Goal: Task Accomplishment & Management: Use online tool/utility

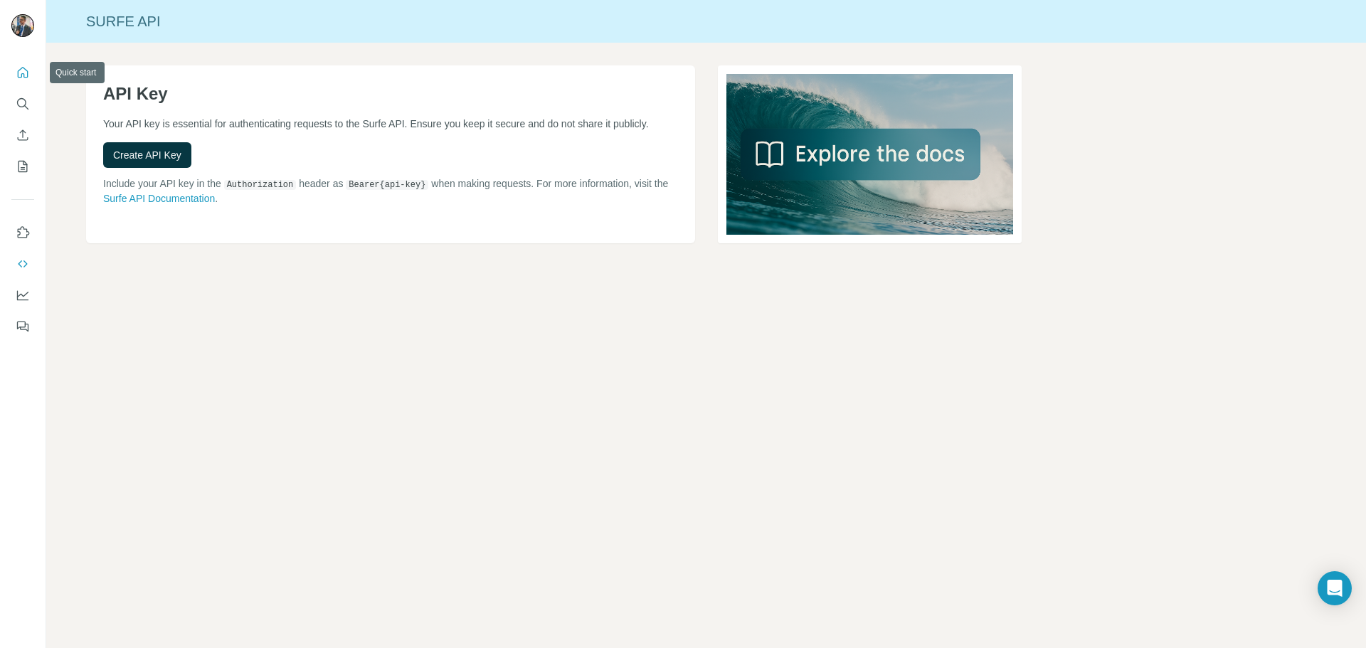
click at [22, 75] on icon "Quick start" at bounding box center [23, 72] width 11 height 11
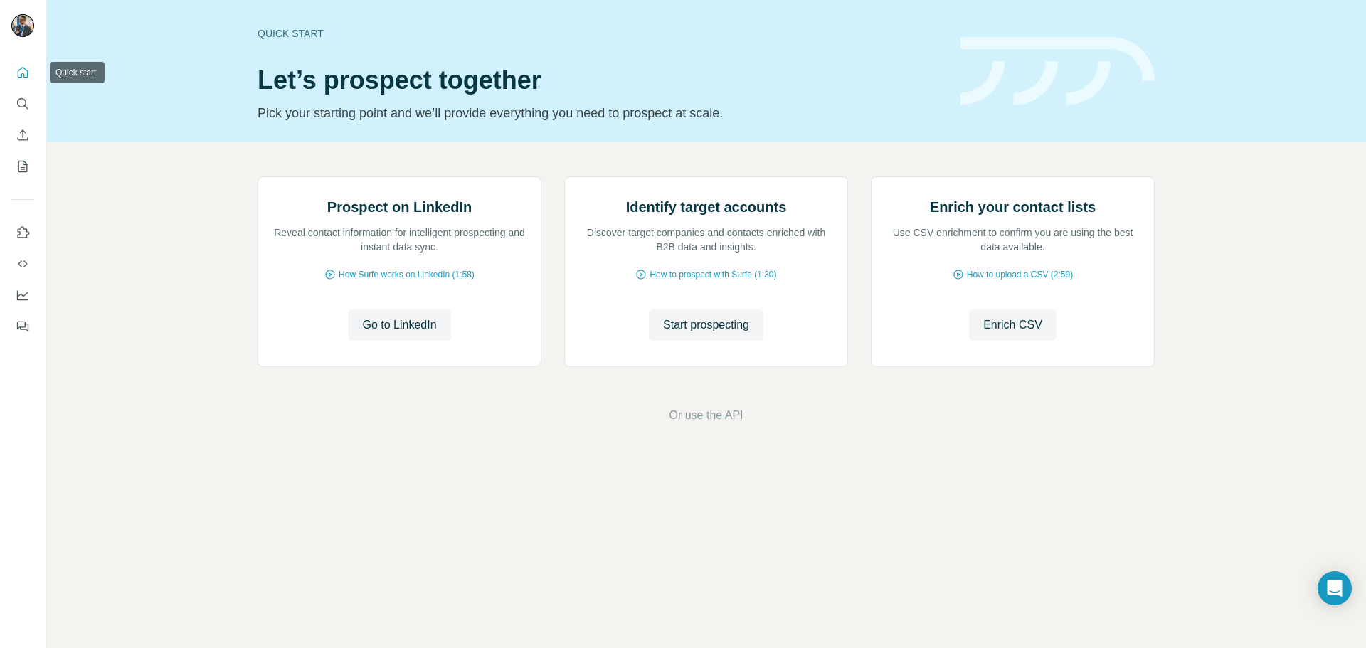
click at [22, 75] on icon "Quick start" at bounding box center [23, 72] width 11 height 11
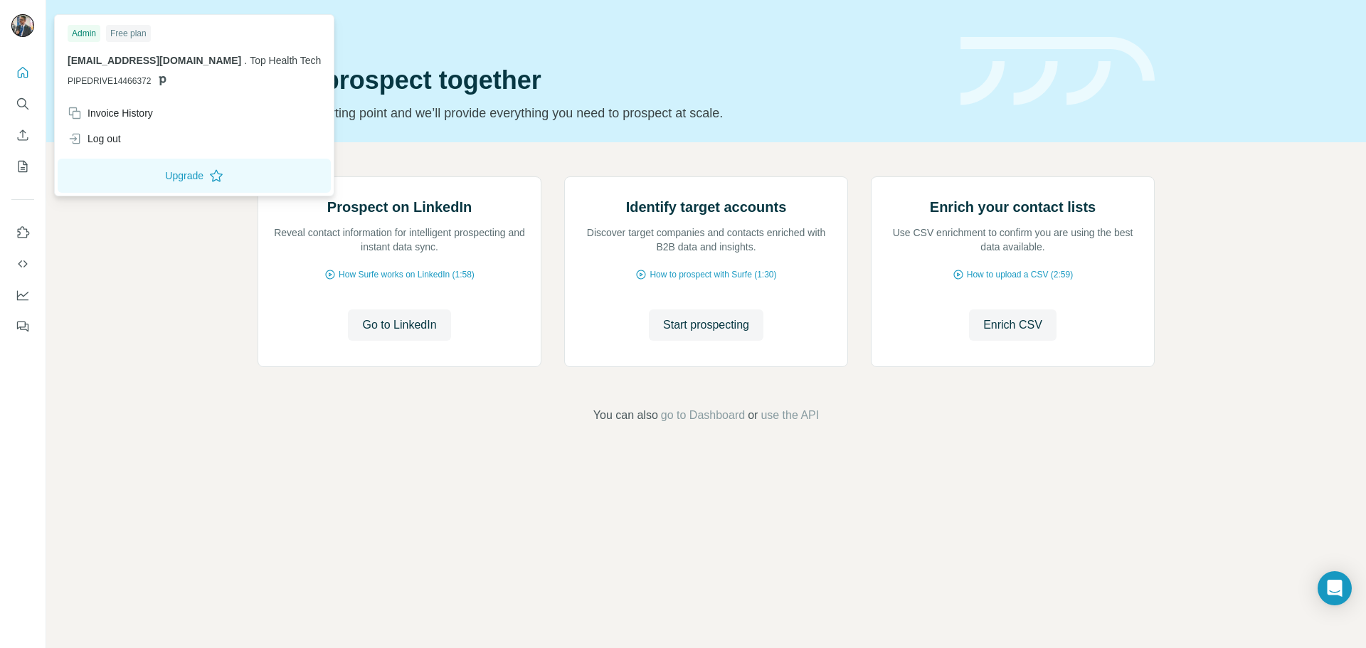
click at [19, 34] on img at bounding box center [22, 25] width 23 height 23
click at [124, 36] on div "Free plan" at bounding box center [128, 33] width 45 height 17
click at [100, 58] on span "[EMAIL_ADDRESS][DOMAIN_NAME]" at bounding box center [155, 60] width 174 height 11
click at [112, 83] on span "PIPEDRIVE14466372" at bounding box center [109, 81] width 83 height 13
click at [148, 174] on button "Upgrade" at bounding box center [194, 176] width 273 height 34
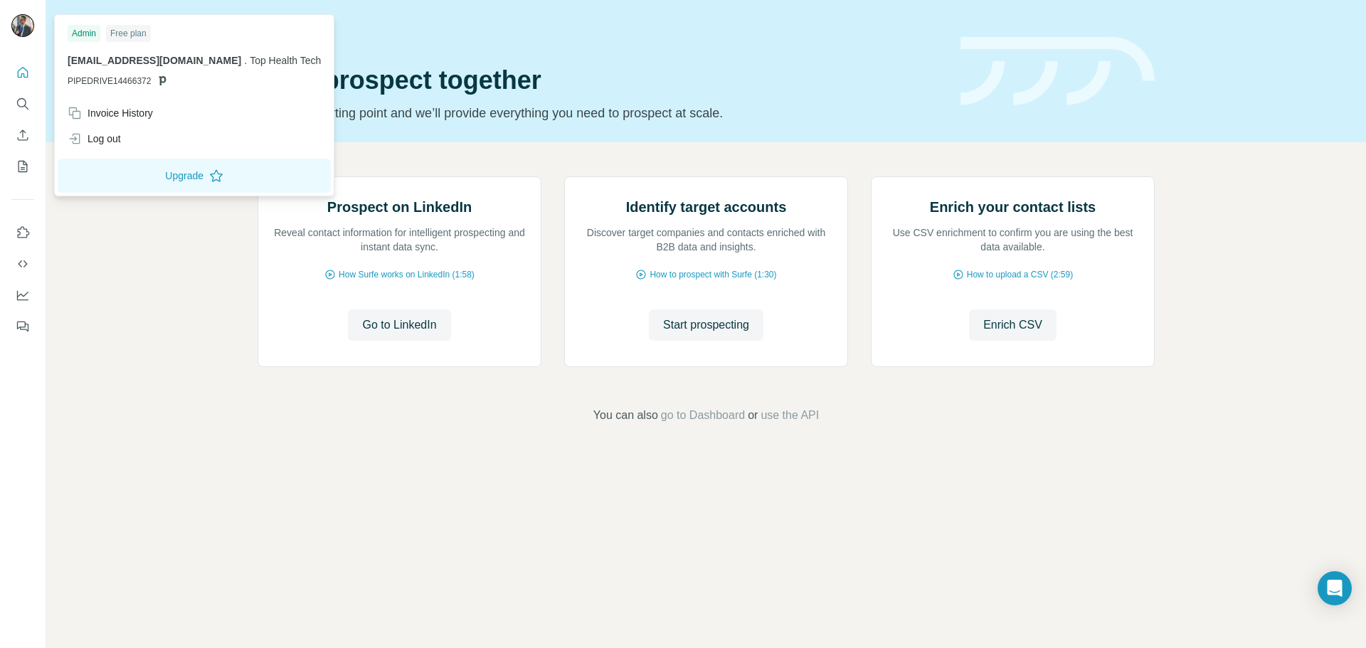
click at [90, 248] on div "Prospect on LinkedIn Reveal contact information for intelligent prospecting and…" at bounding box center [706, 300] width 1320 height 316
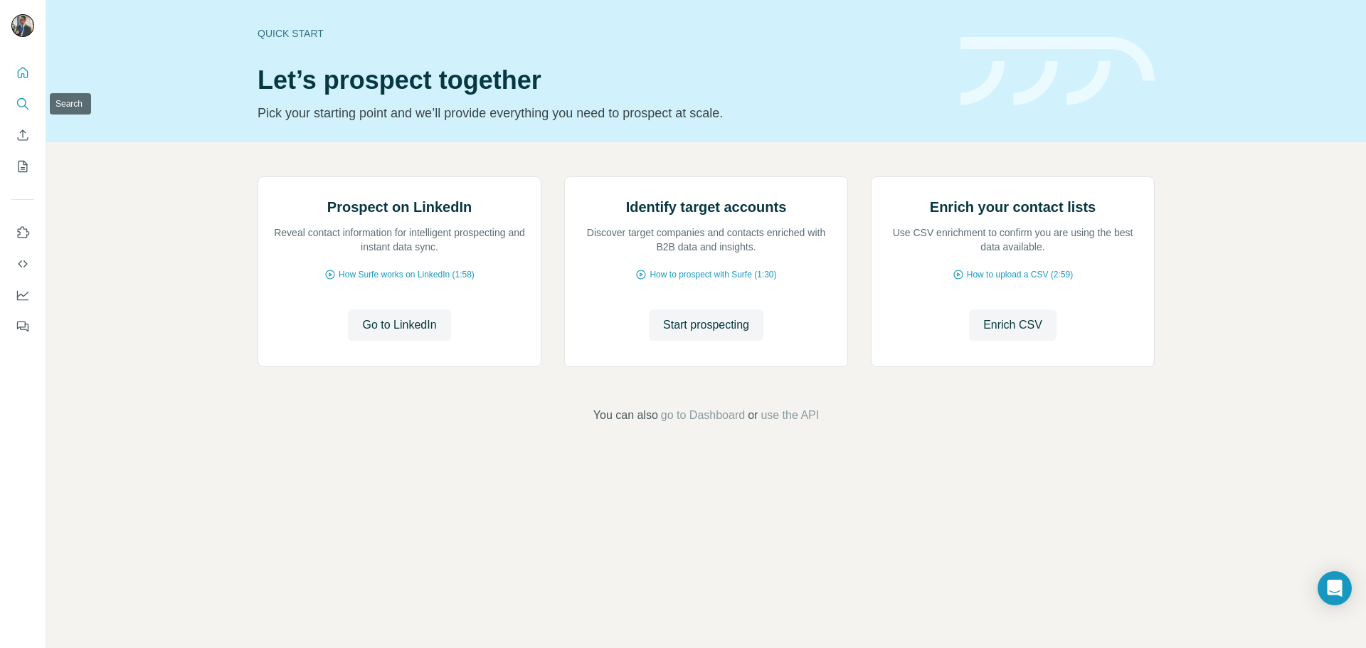
click at [21, 102] on icon "Search" at bounding box center [23, 104] width 14 height 14
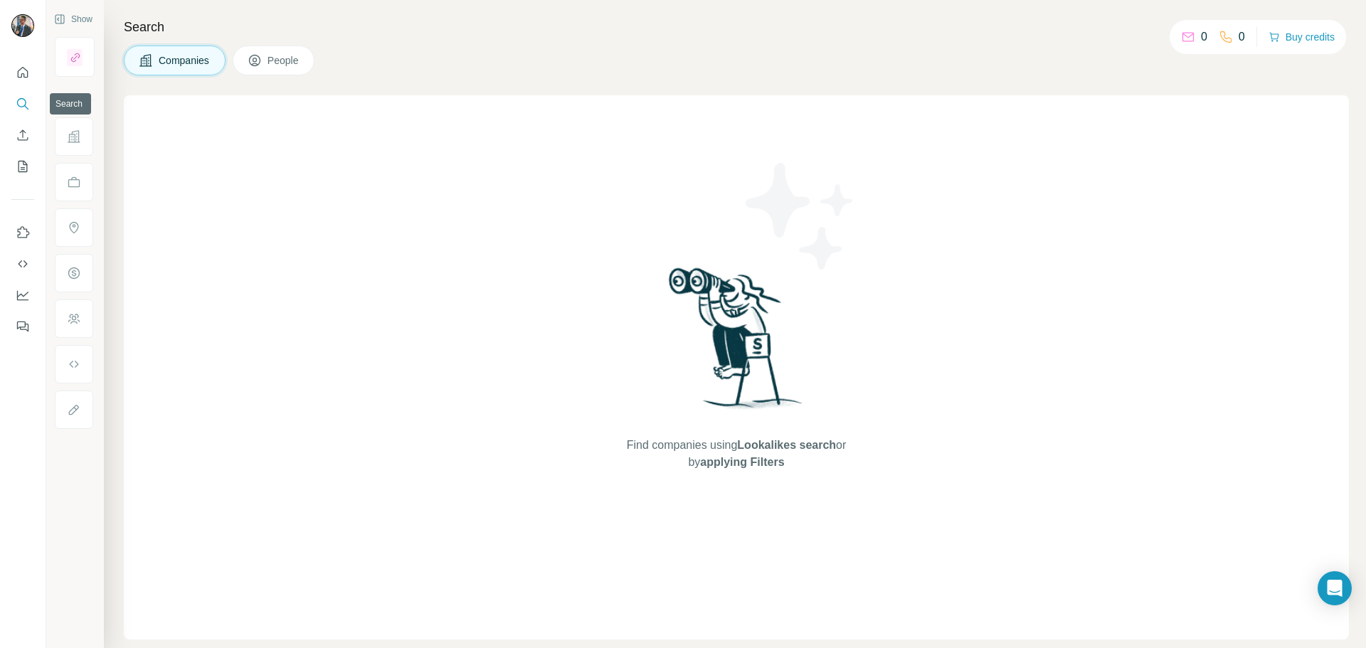
click at [21, 102] on icon "Search" at bounding box center [23, 104] width 14 height 14
click at [269, 52] on button "People" at bounding box center [274, 61] width 83 height 30
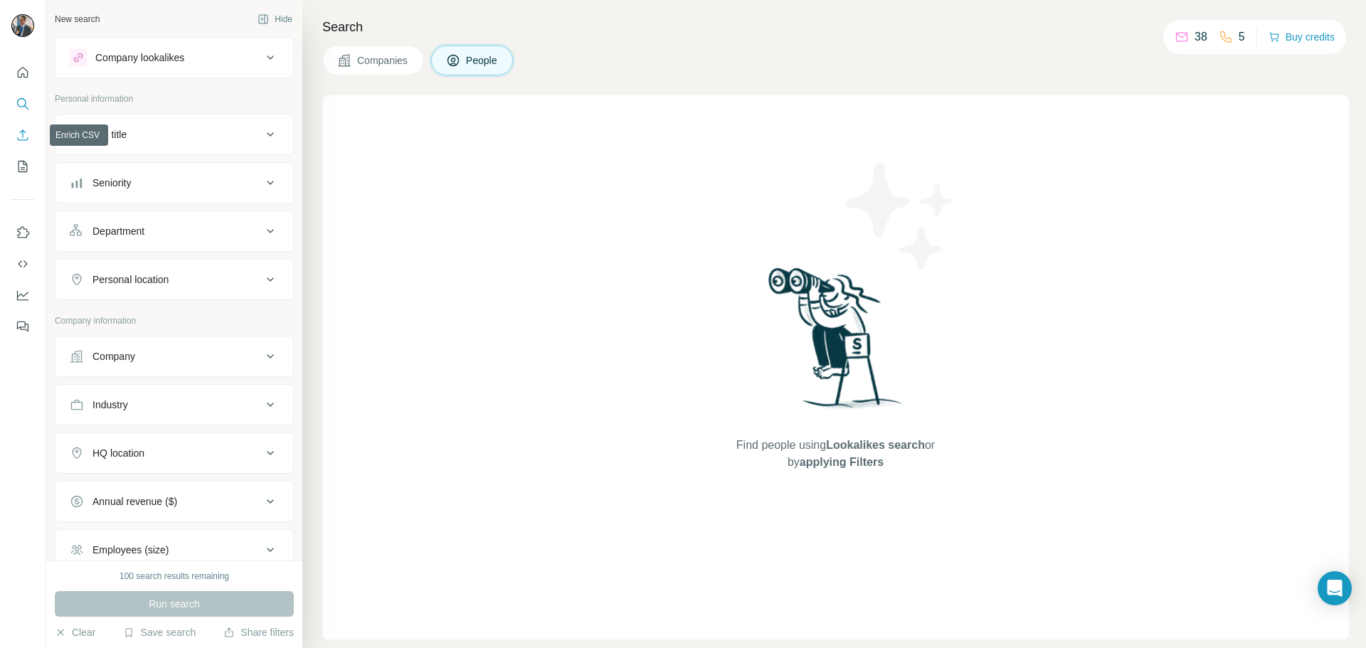
click at [19, 139] on icon "Enrich CSV" at bounding box center [23, 135] width 14 height 14
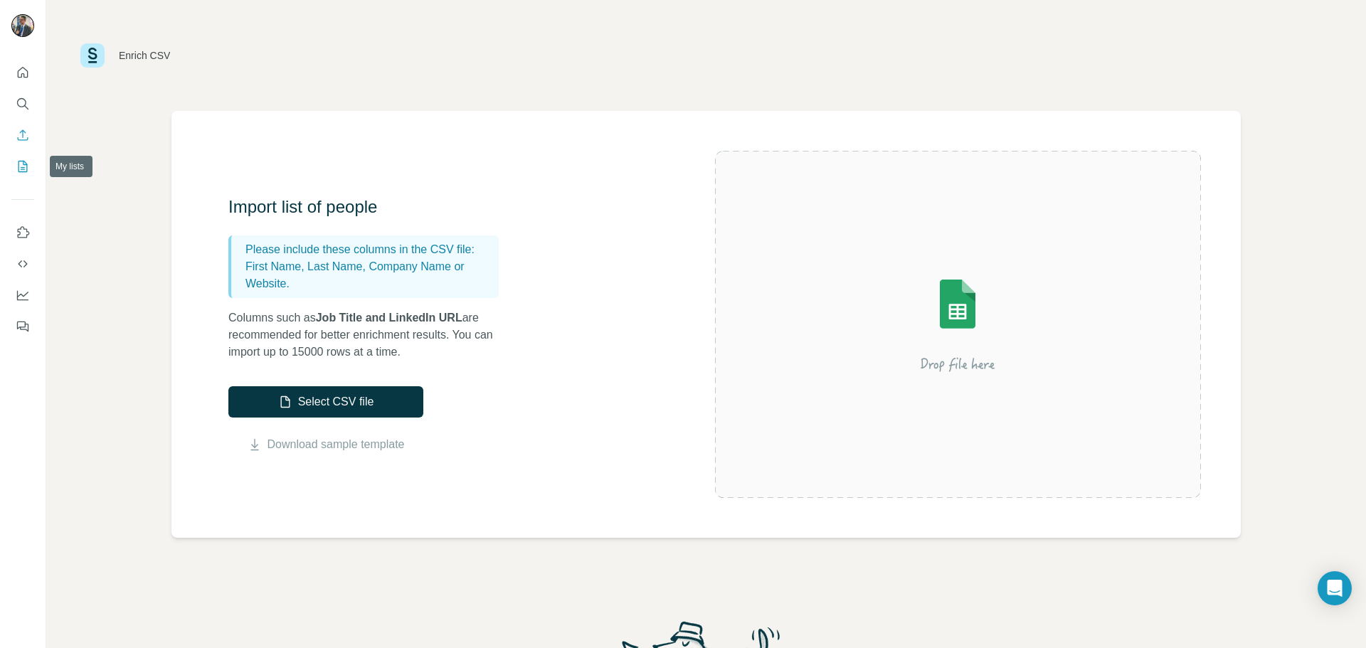
click at [28, 174] on button "My lists" at bounding box center [22, 167] width 23 height 26
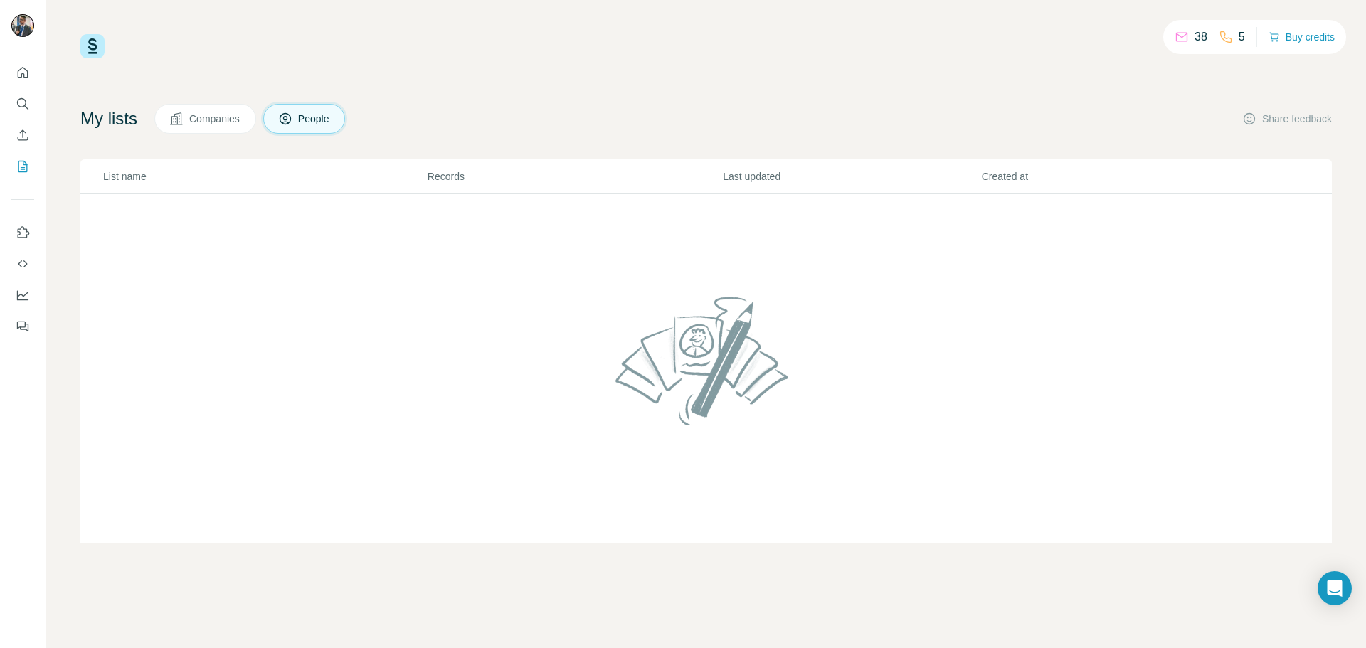
click at [93, 51] on img at bounding box center [92, 46] width 24 height 24
click at [25, 236] on icon "Use Surfe on LinkedIn" at bounding box center [23, 233] width 14 height 14
click at [24, 76] on icon "Quick start" at bounding box center [23, 72] width 11 height 11
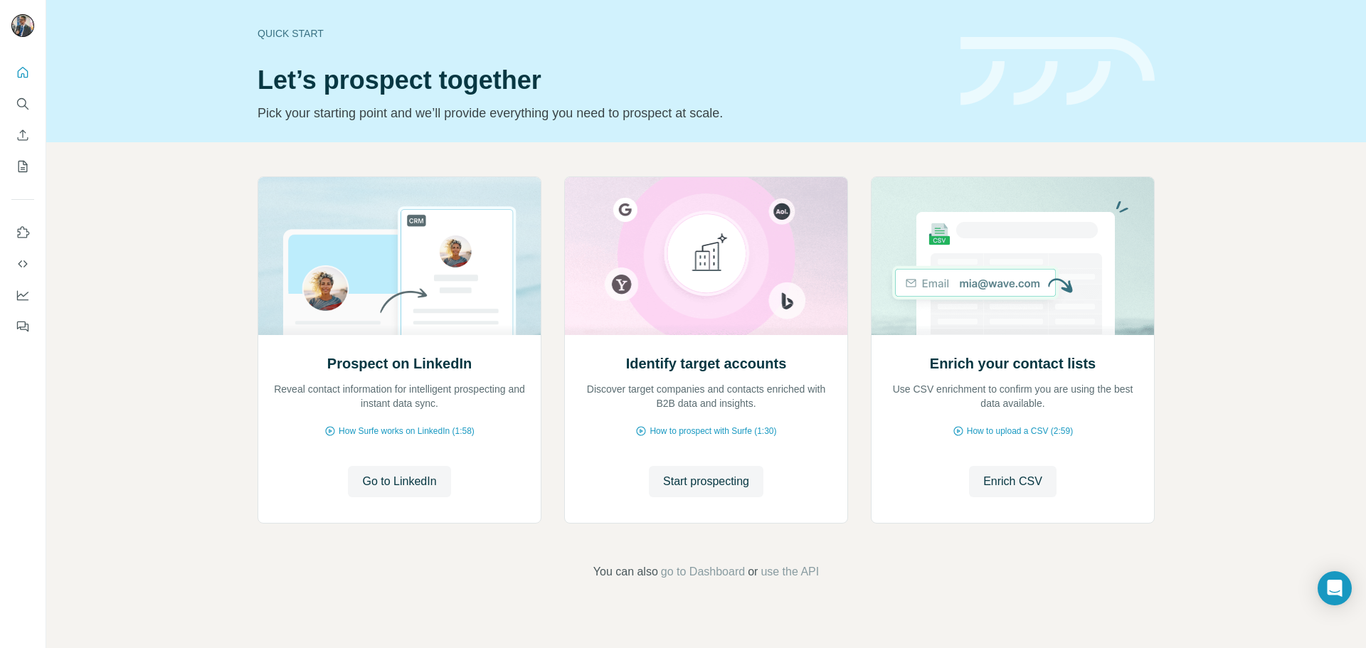
click at [813, 112] on p "Pick your starting point and we’ll provide everything you need to prospect at s…" at bounding box center [601, 113] width 686 height 20
click at [21, 174] on button "My lists" at bounding box center [22, 167] width 23 height 26
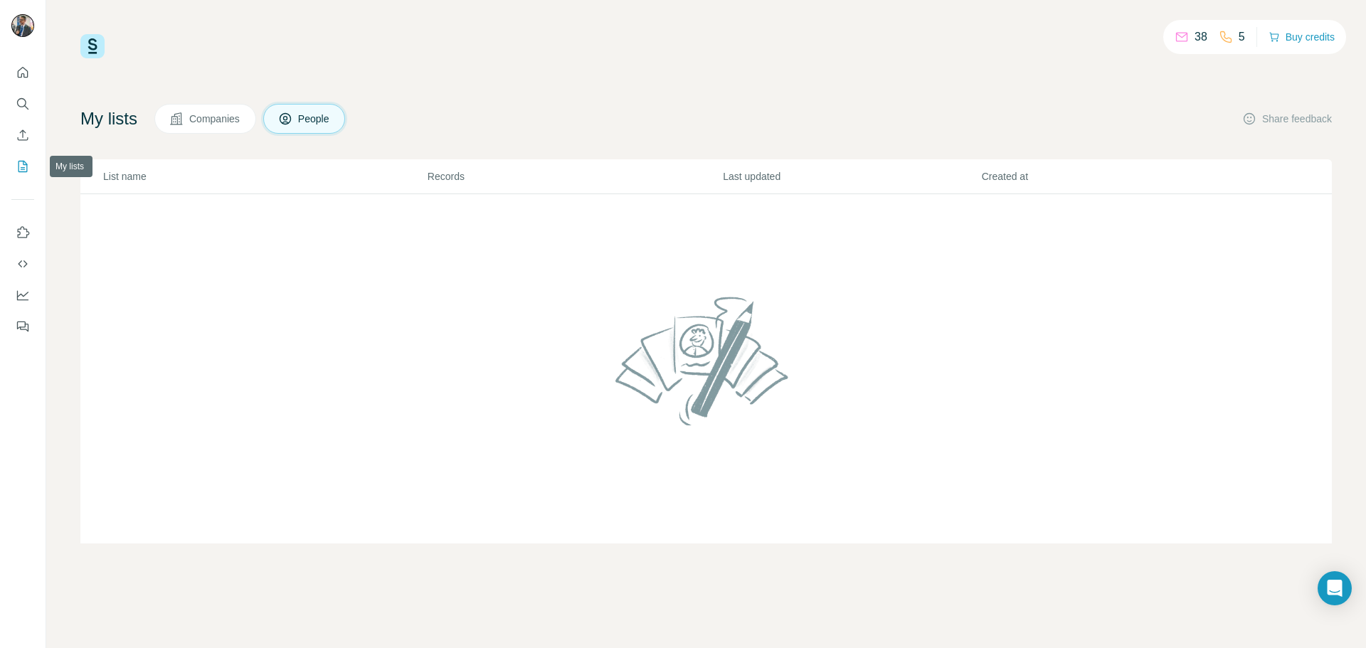
click at [22, 171] on icon "My lists" at bounding box center [23, 166] width 14 height 14
click at [14, 136] on button "Enrich CSV" at bounding box center [22, 135] width 23 height 26
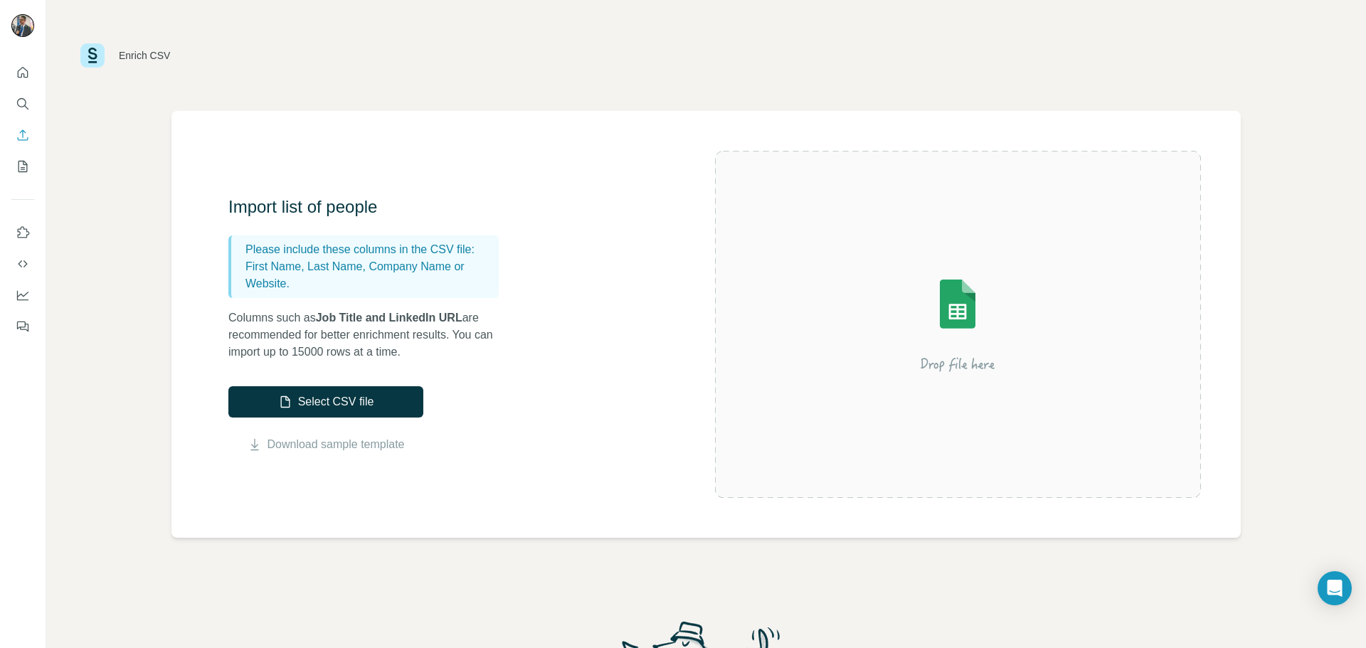
click at [102, 63] on img at bounding box center [92, 55] width 24 height 24
click at [137, 56] on div "Enrich CSV" at bounding box center [144, 55] width 51 height 14
click at [82, 45] on img at bounding box center [92, 55] width 24 height 24
click at [93, 56] on img at bounding box center [92, 55] width 24 height 24
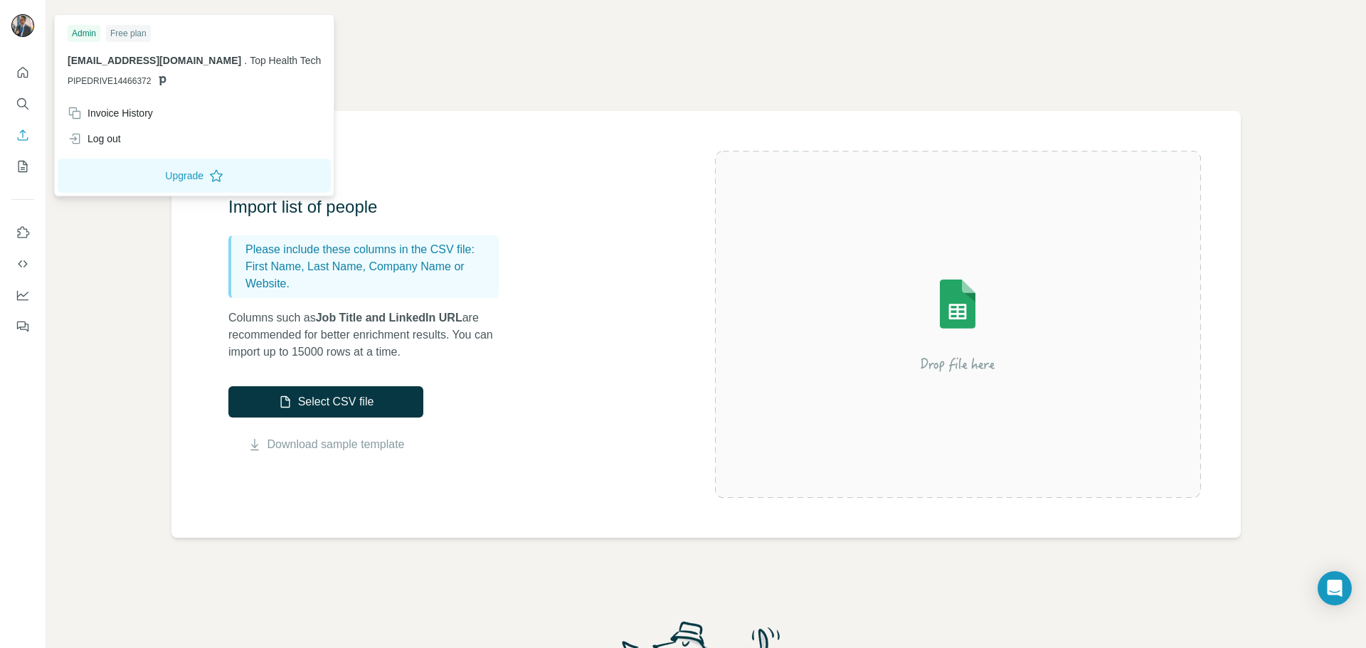
click at [23, 26] on img at bounding box center [22, 25] width 23 height 23
click at [21, 72] on icon "Quick start" at bounding box center [23, 72] width 14 height 14
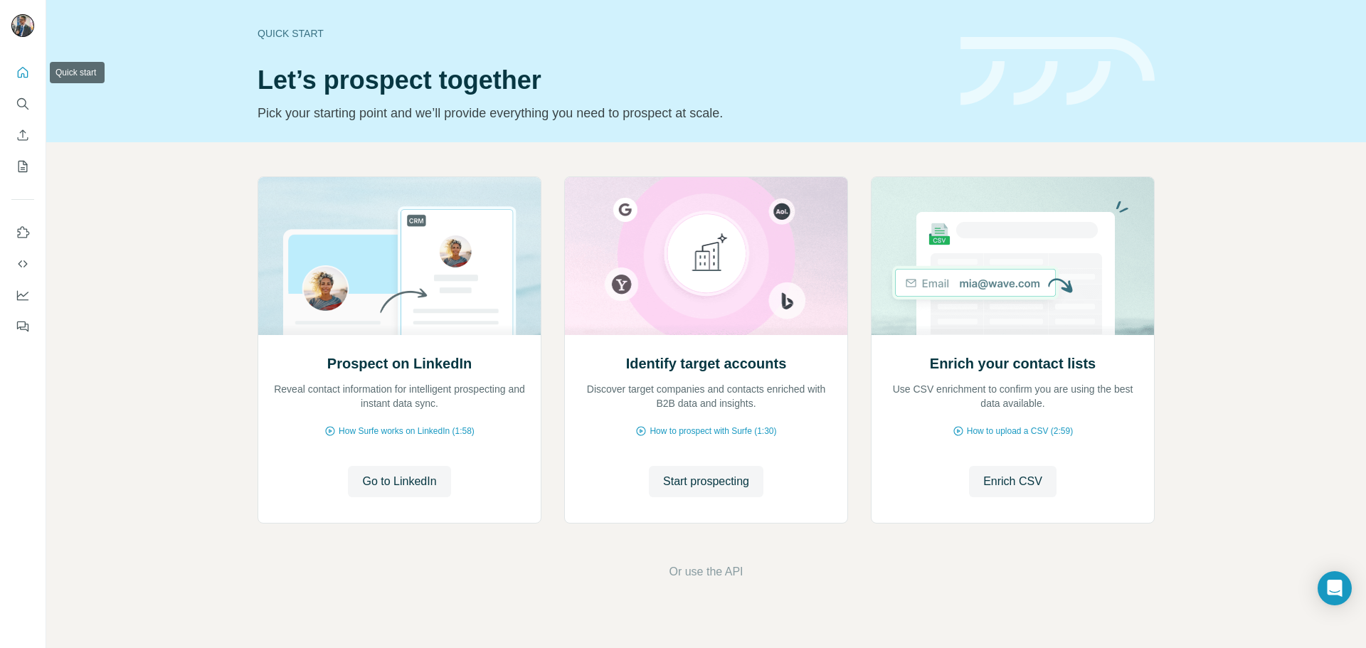
click at [21, 72] on icon "Quick start" at bounding box center [23, 72] width 14 height 14
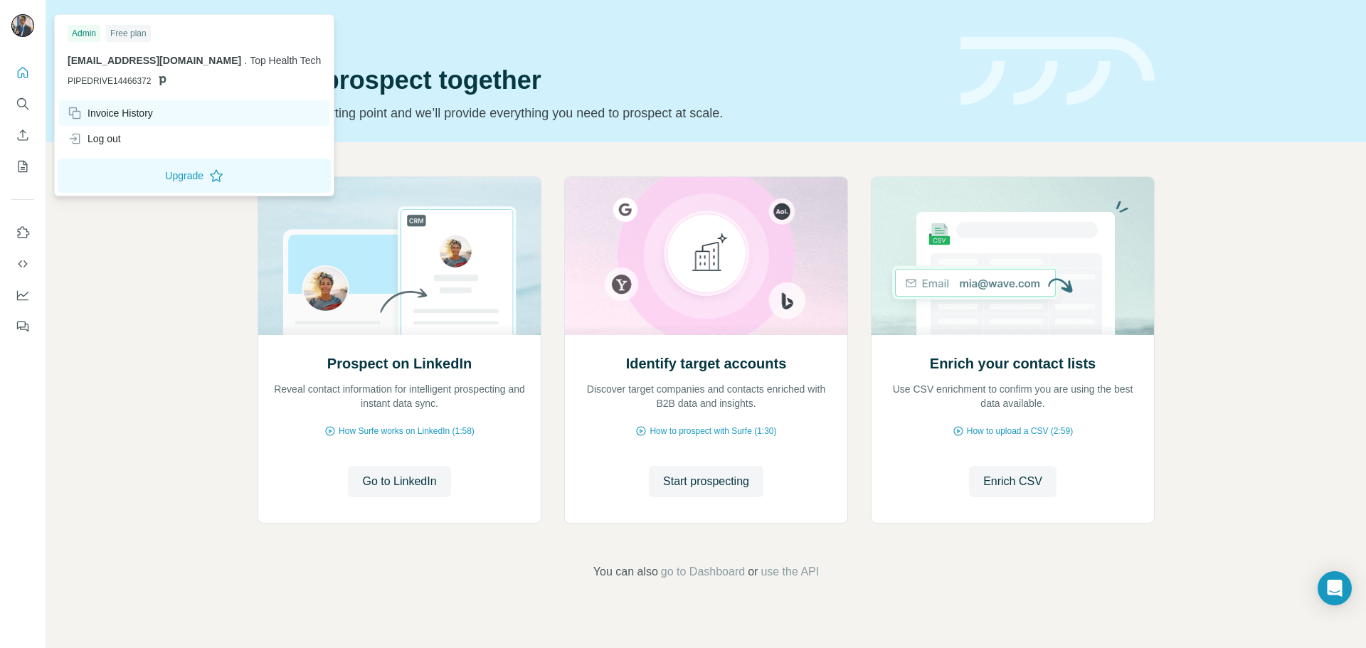
click at [96, 107] on div "Invoice History" at bounding box center [110, 113] width 85 height 14
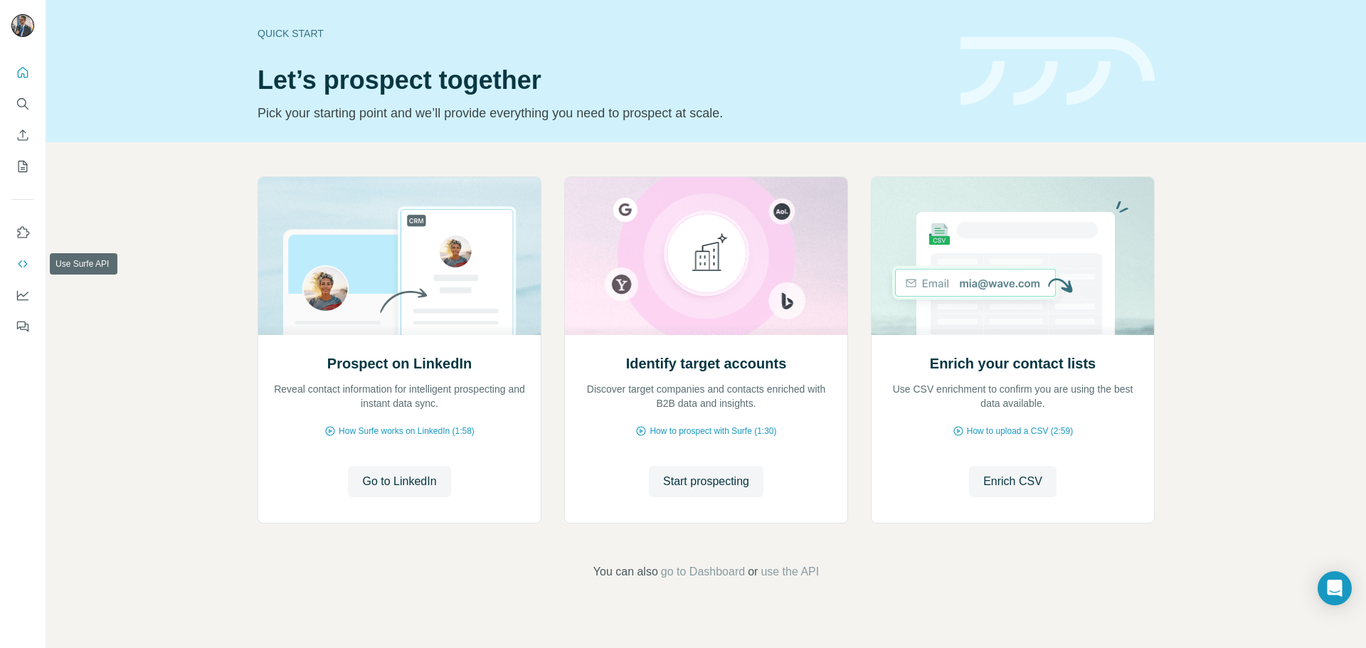
click at [24, 272] on button "Use Surfe API" at bounding box center [22, 264] width 23 height 26
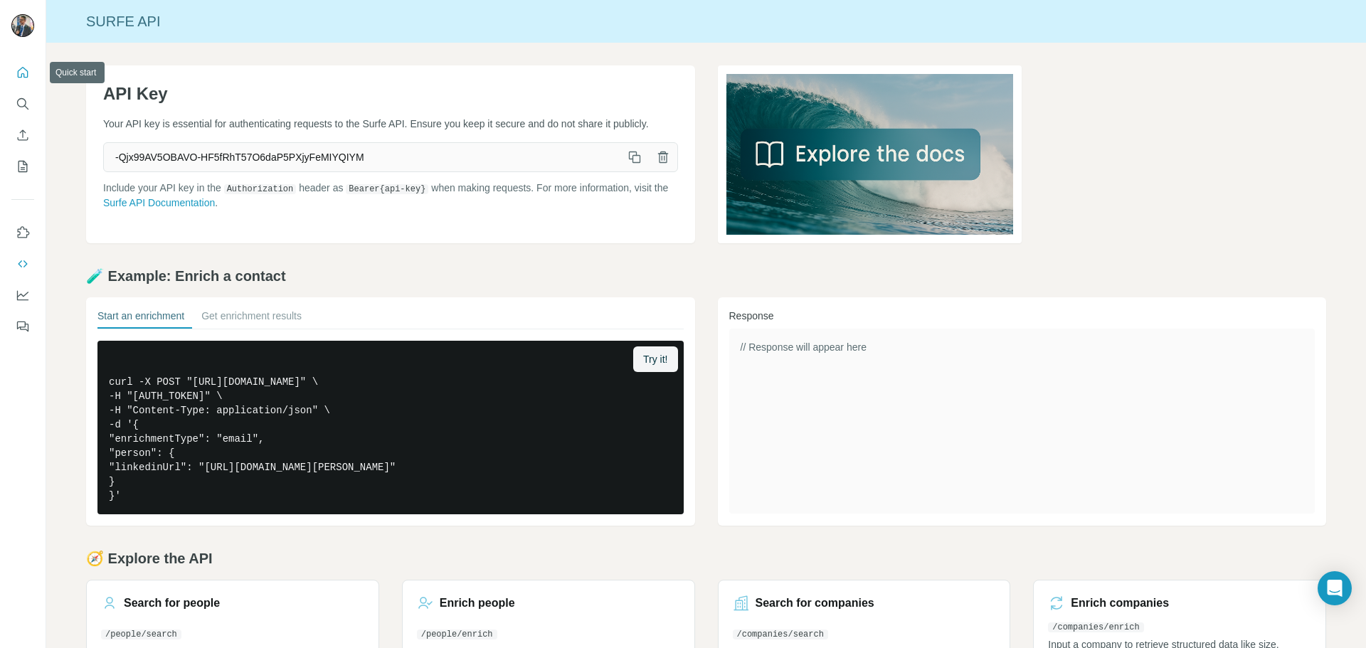
click at [25, 70] on icon "Quick start" at bounding box center [23, 72] width 14 height 14
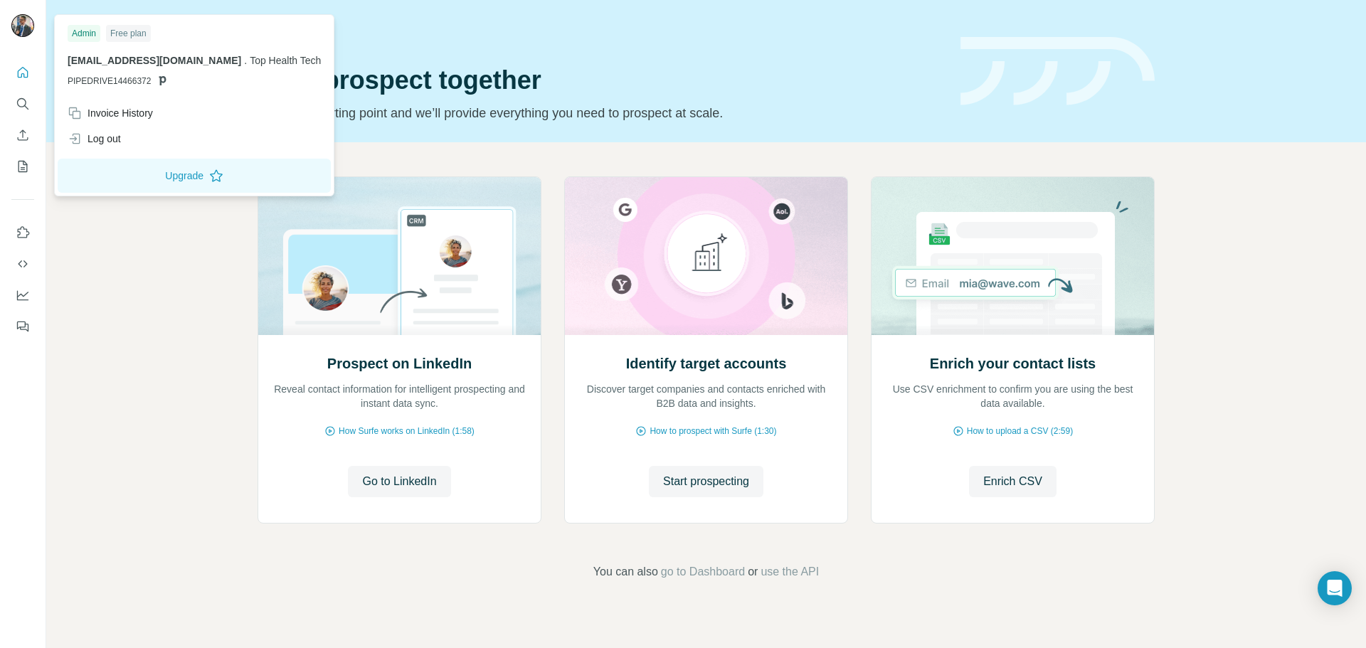
click at [25, 24] on img at bounding box center [22, 25] width 23 height 23
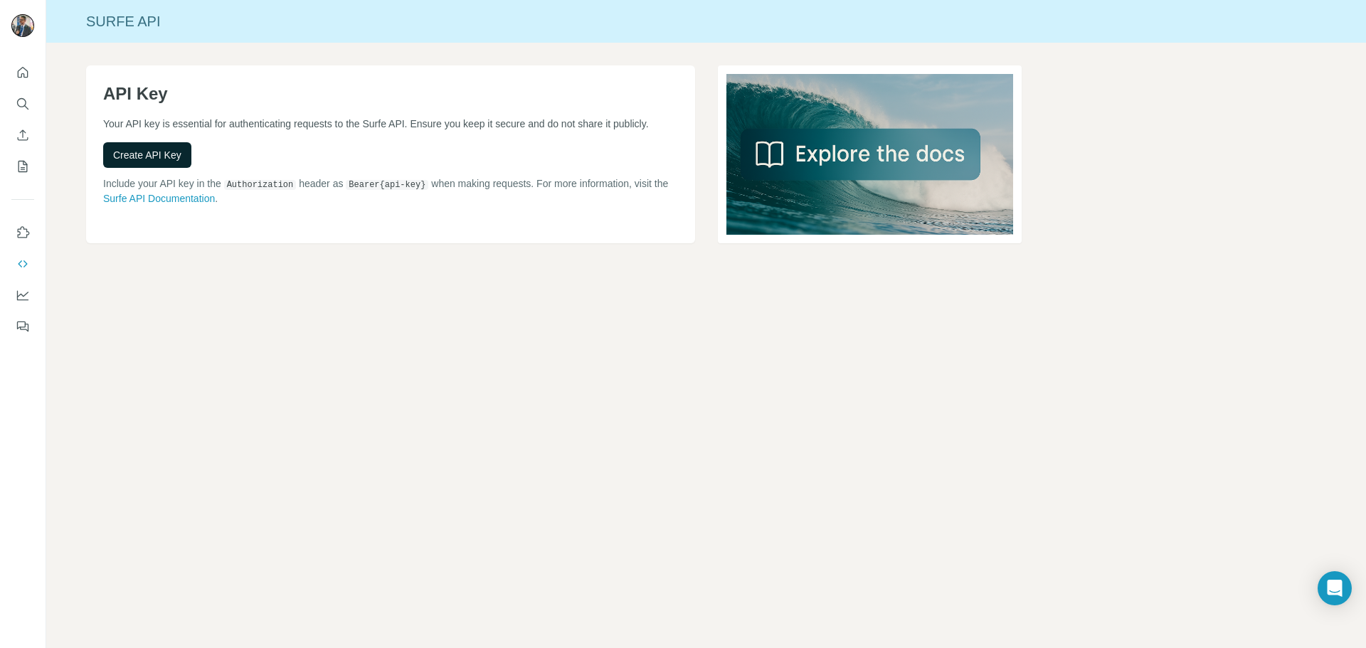
click at [161, 162] on span "Create API Key" at bounding box center [147, 155] width 68 height 14
